Goal: Task Accomplishment & Management: Manage account settings

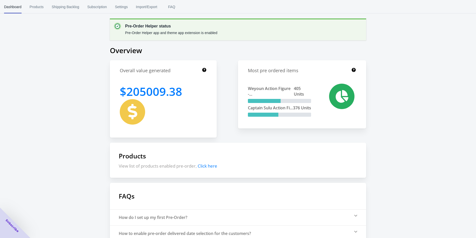
click at [20, 160] on div "Pre-Order Helper status Pre-Order Helper app and theme app extension is enabled…" at bounding box center [238, 144] width 476 height 289
click at [34, 8] on span "Products" at bounding box center [37, 6] width 14 height 13
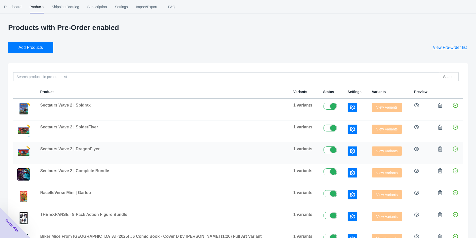
click at [348, 152] on button "button" at bounding box center [353, 150] width 10 height 9
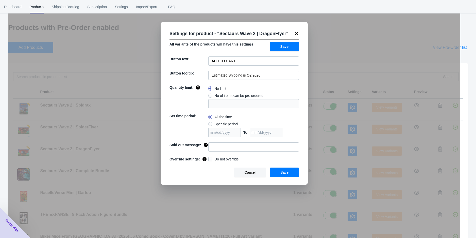
click at [212, 95] on span at bounding box center [210, 95] width 4 height 4
click at [210, 94] on input "No of items can be pre ordered" at bounding box center [210, 94] width 0 height 0
radio input "true"
type input "1"
click at [227, 105] on input "1" at bounding box center [253, 103] width 91 height 9
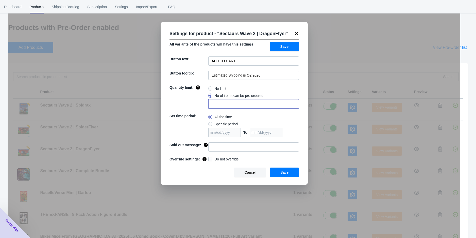
radio input "true"
click at [216, 95] on span "No of items can be pre ordered" at bounding box center [238, 95] width 49 height 5
click at [210, 94] on input "No of items can be pre ordered" at bounding box center [210, 94] width 0 height 0
radio input "true"
click at [217, 103] on input "1" at bounding box center [253, 103] width 91 height 9
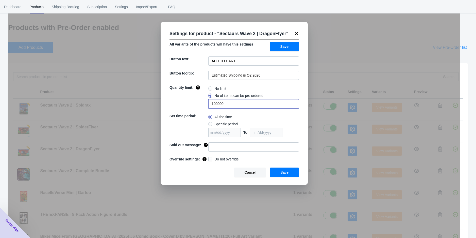
type input "100000"
click at [279, 169] on button "Save" at bounding box center [284, 172] width 29 height 10
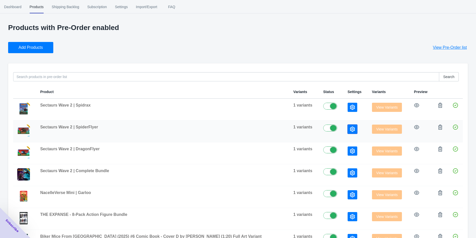
click at [348, 130] on button "button" at bounding box center [353, 128] width 10 height 9
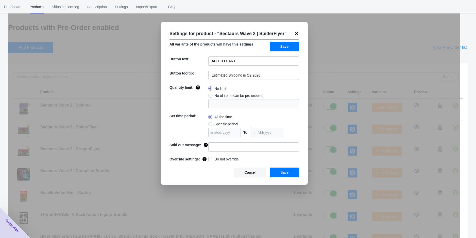
click at [209, 94] on span at bounding box center [210, 95] width 4 height 4
click at [210, 94] on input "No of items can be pre ordered" at bounding box center [210, 94] width 0 height 0
radio input "true"
click at [217, 105] on input "1" at bounding box center [253, 103] width 91 height 9
type input "10000"
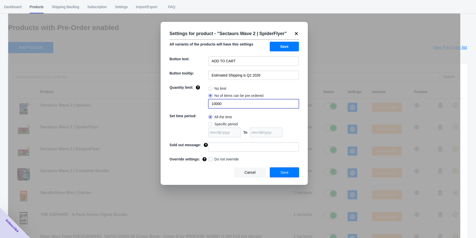
click at [285, 176] on button "Save" at bounding box center [284, 172] width 29 height 10
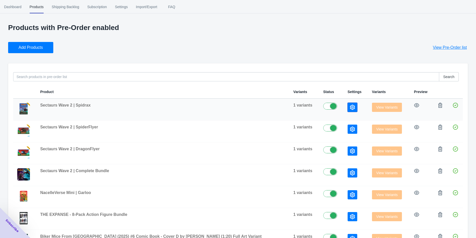
click at [350, 107] on icon "button" at bounding box center [352, 107] width 5 height 5
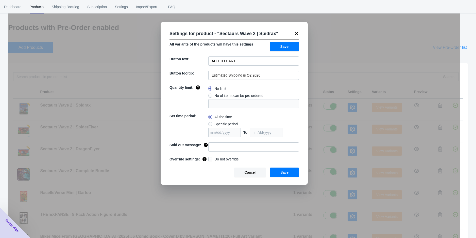
click at [214, 96] on span "No of items can be pre ordered" at bounding box center [238, 95] width 49 height 5
click at [210, 94] on input "No of items can be pre ordered" at bounding box center [210, 94] width 0 height 0
radio input "true"
click at [216, 103] on input "1" at bounding box center [253, 103] width 91 height 9
type input "10000"
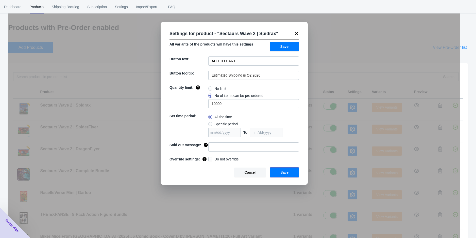
click at [285, 174] on span "Save" at bounding box center [284, 172] width 8 height 4
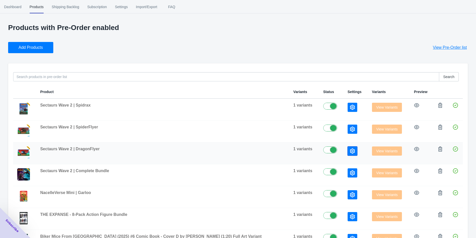
click at [348, 147] on button "button" at bounding box center [353, 150] width 10 height 9
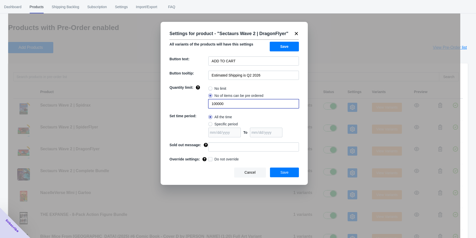
click at [232, 104] on input "100000" at bounding box center [253, 103] width 91 height 9
type input "10000"
click at [281, 170] on span "Save" at bounding box center [284, 172] width 8 height 4
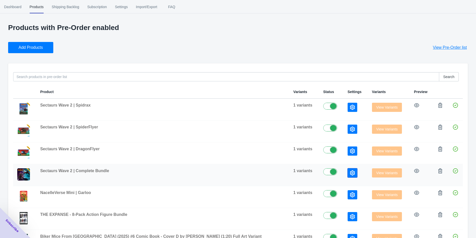
click at [348, 173] on button "button" at bounding box center [353, 172] width 10 height 9
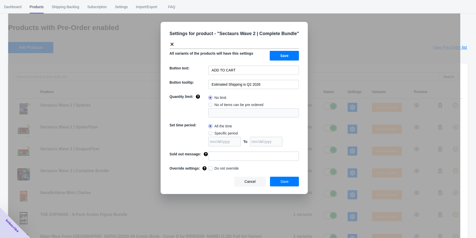
click at [218, 102] on label "No of items can be pre ordered" at bounding box center [235, 104] width 55 height 7
click at [210, 103] on input "No of items can be pre ordered" at bounding box center [210, 103] width 0 height 0
radio input "true"
click at [222, 111] on input "1" at bounding box center [253, 112] width 91 height 9
type input "10000"
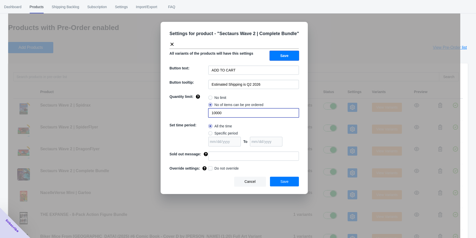
click at [290, 59] on button "Save" at bounding box center [284, 56] width 29 height 10
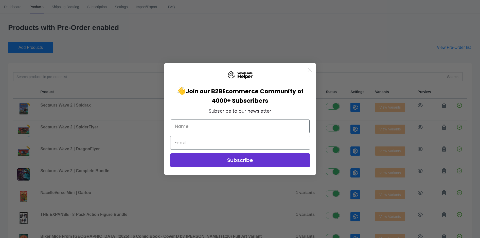
click at [310, 69] on icon "Close dialog" at bounding box center [310, 70] width 4 height 4
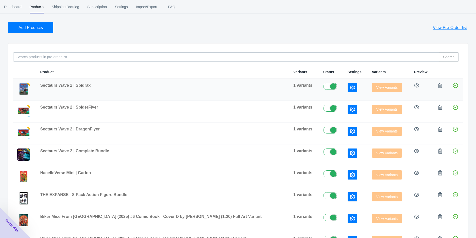
scroll to position [56, 0]
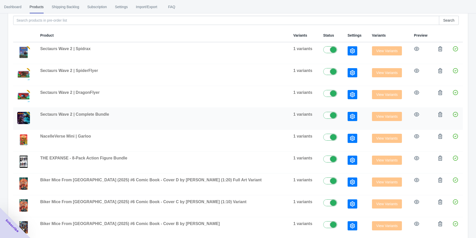
click at [385, 118] on span "View Variants" at bounding box center [387, 116] width 30 height 4
